Goal: Information Seeking & Learning: Understand process/instructions

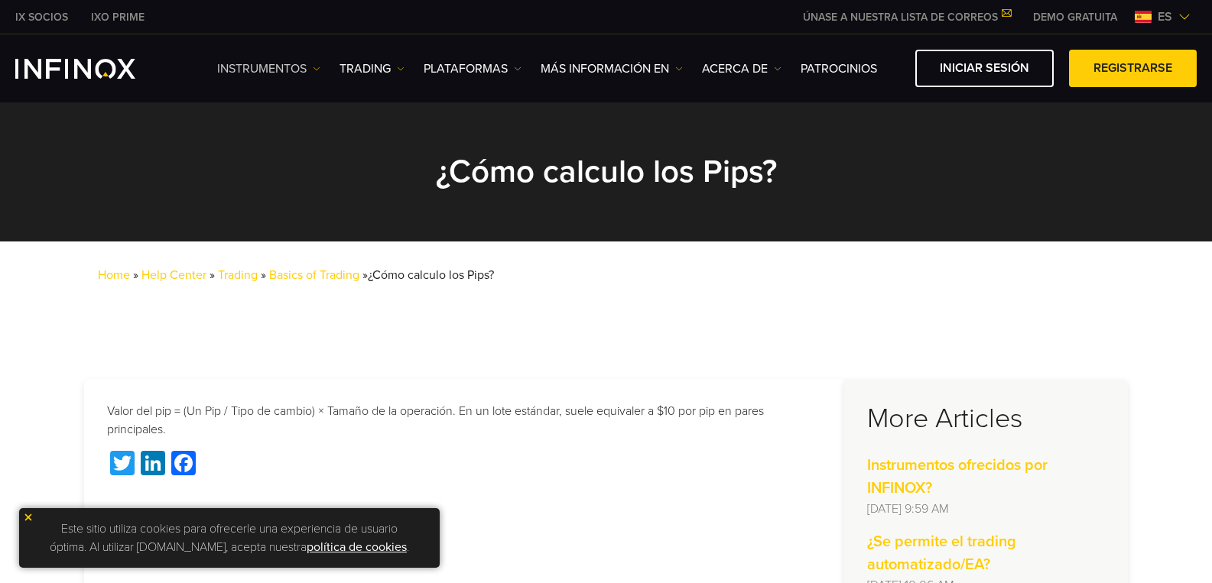
click at [266, 67] on link "Instrumentos" at bounding box center [268, 69] width 103 height 18
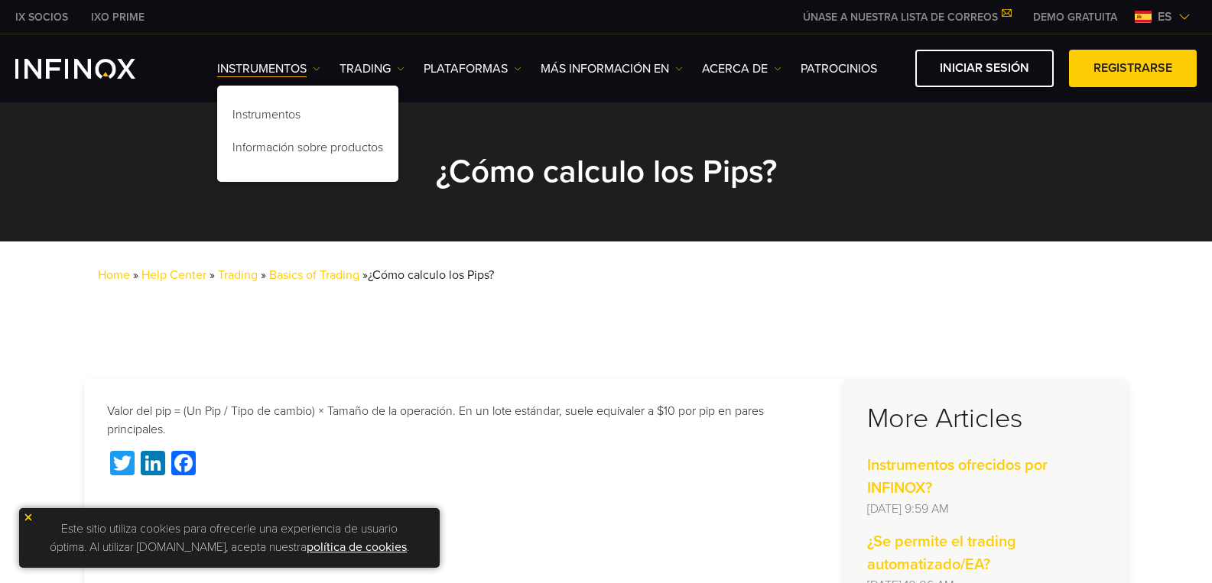
click at [1144, 13] on img at bounding box center [1142, 17] width 17 height 12
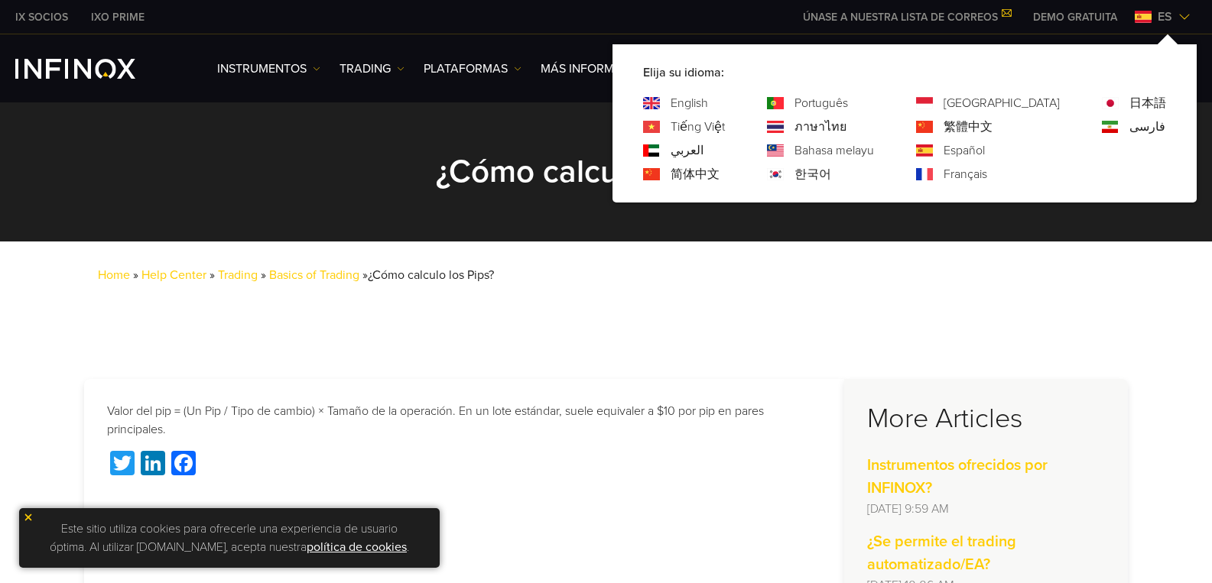
click at [855, 102] on div "Português" at bounding box center [820, 103] width 107 height 18
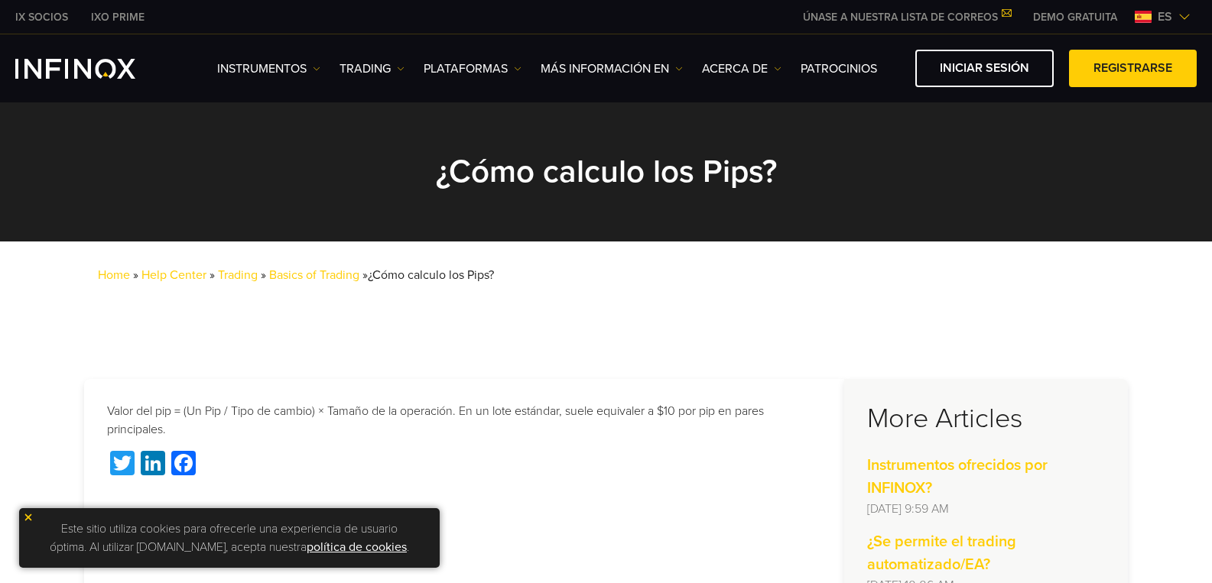
click at [1152, 12] on span "es" at bounding box center [1164, 17] width 27 height 18
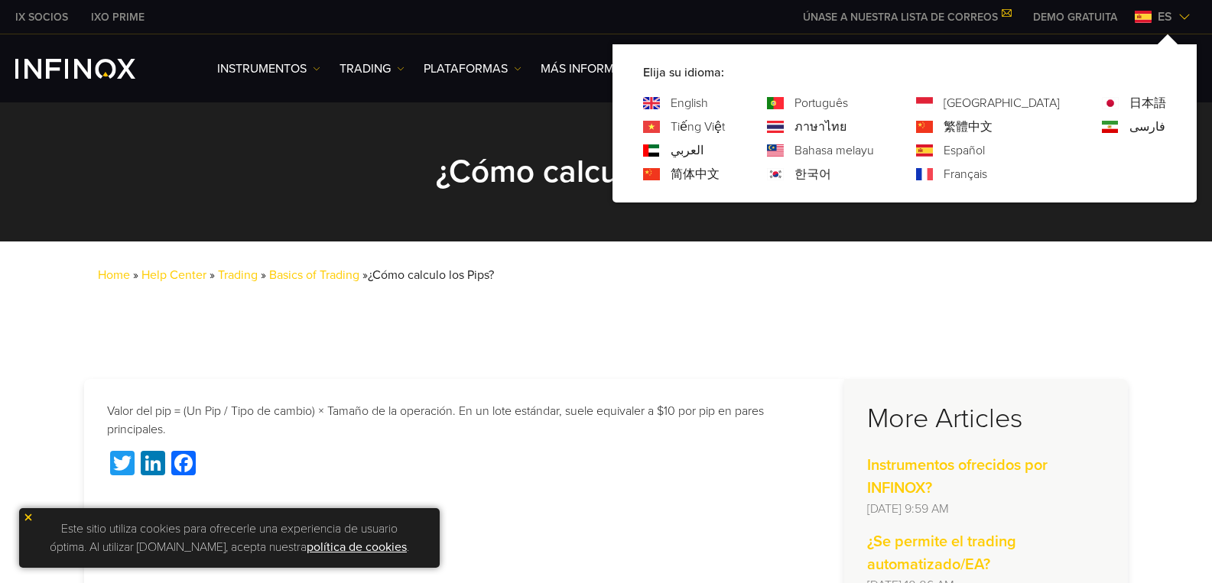
click at [848, 101] on link "Português" at bounding box center [821, 103] width 54 height 18
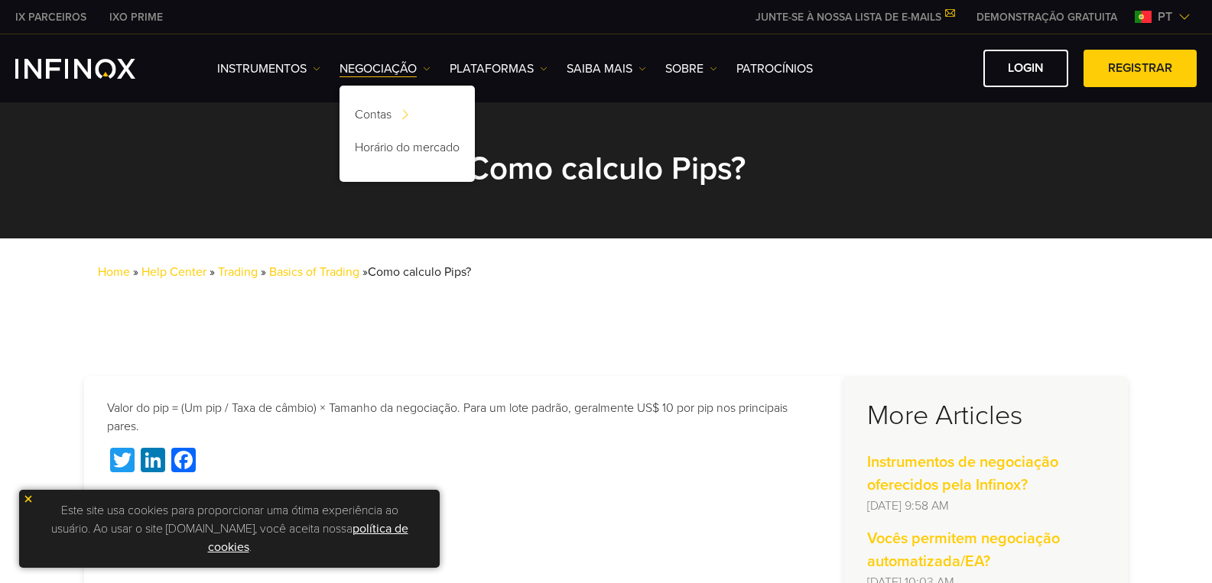
click at [591, 173] on h2 "Como calculo Pips?" at bounding box center [606, 168] width 688 height 39
